Goal: Information Seeking & Learning: Learn about a topic

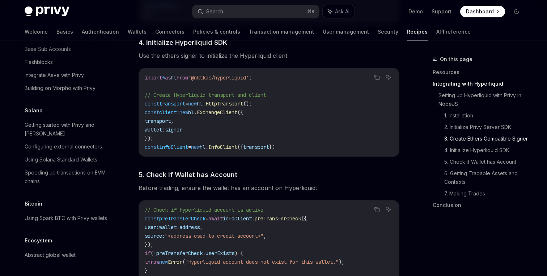
scroll to position [765, 0]
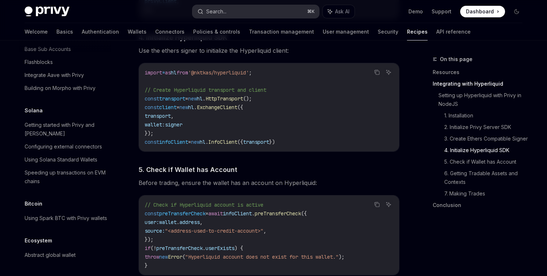
click at [238, 11] on button "Search... ⌘ K" at bounding box center [255, 11] width 127 height 13
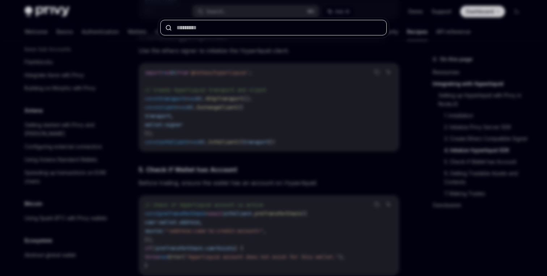
paste input "**********"
type input "**********"
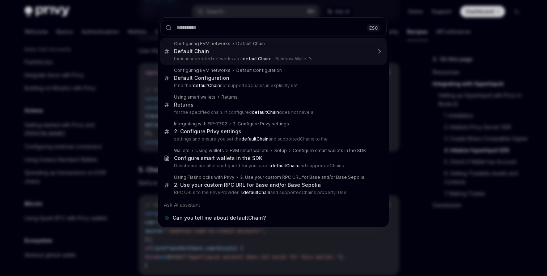
type textarea "*"
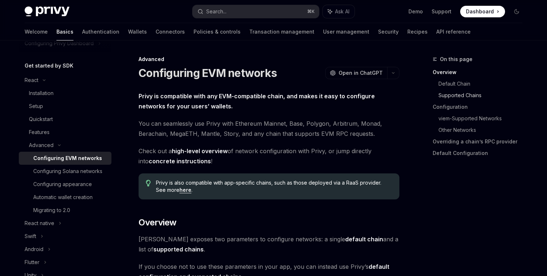
click at [442, 94] on link "Supported Chains" at bounding box center [483, 96] width 90 height 12
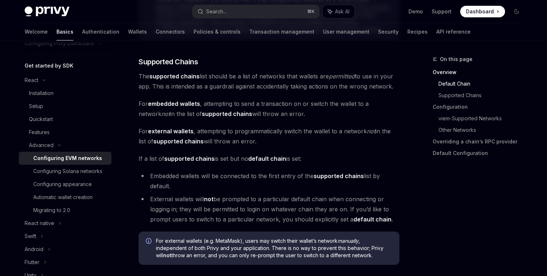
scroll to position [445, 0]
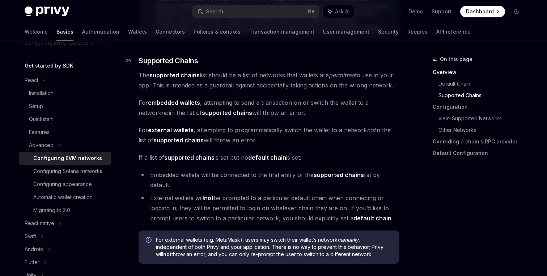
click at [168, 59] on span "Supported Chains" at bounding box center [168, 61] width 59 height 10
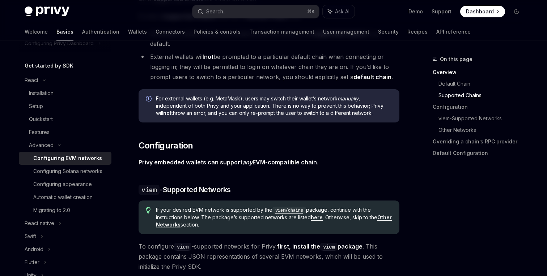
scroll to position [632, 0]
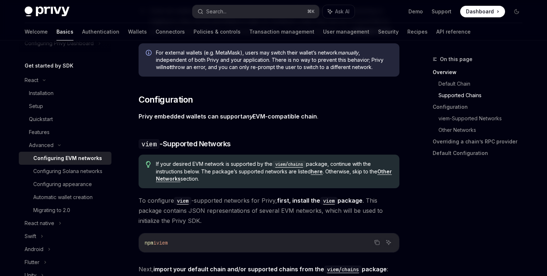
click at [181, 180] on strong "Other Networks" at bounding box center [274, 175] width 236 height 13
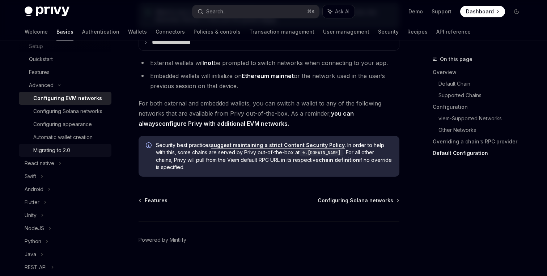
scroll to position [132, 0]
